Goal: Task Accomplishment & Management: Use online tool/utility

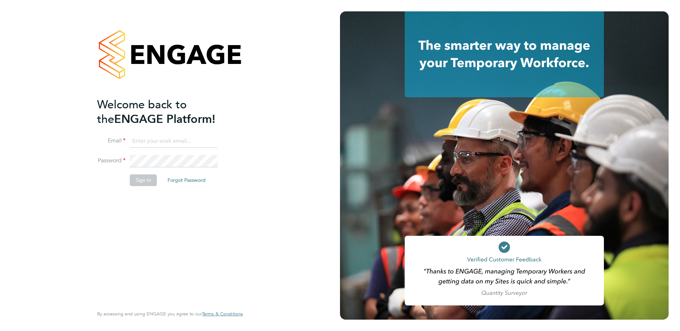
type input "[PERSON_NAME][EMAIL_ADDRESS][PERSON_NAME][DOMAIN_NAME]"
click at [146, 180] on button "Sign In" at bounding box center [143, 180] width 27 height 11
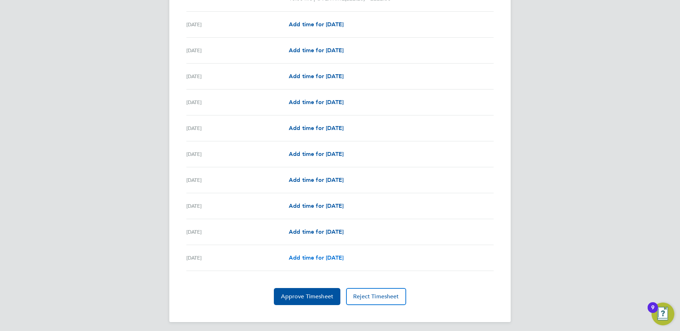
scroll to position [793, 0]
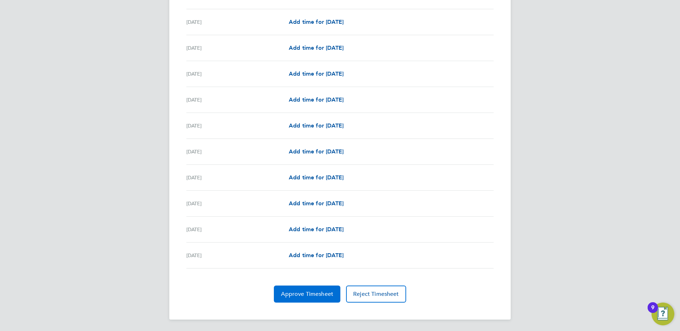
click at [303, 294] on span "Approve Timesheet" at bounding box center [307, 294] width 52 height 7
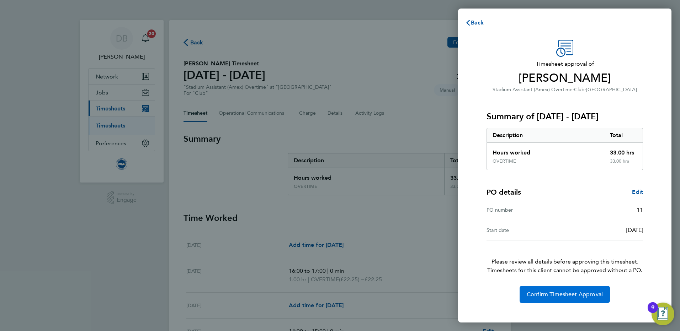
click at [564, 296] on span "Confirm Timesheet Approval" at bounding box center [564, 294] width 76 height 7
